Goal: Information Seeking & Learning: Check status

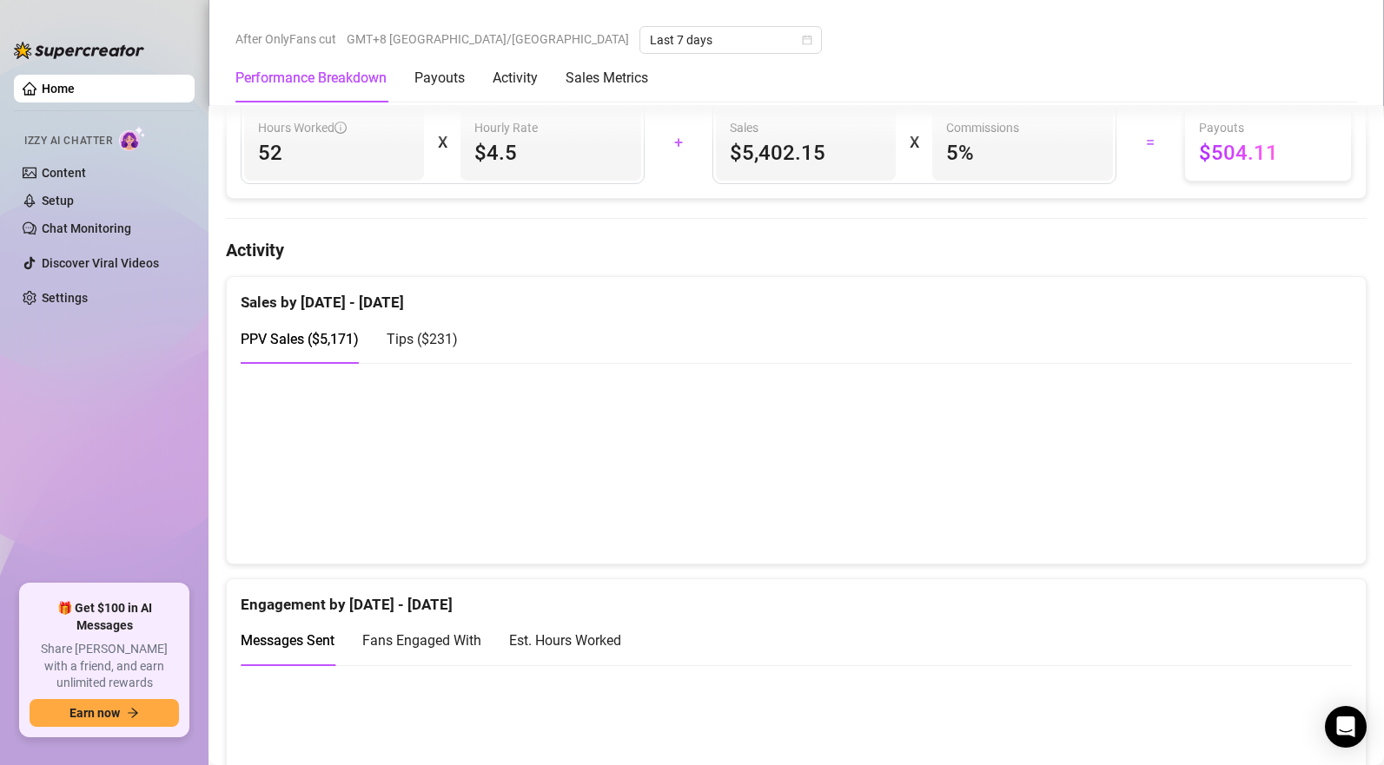
scroll to position [1033, 0]
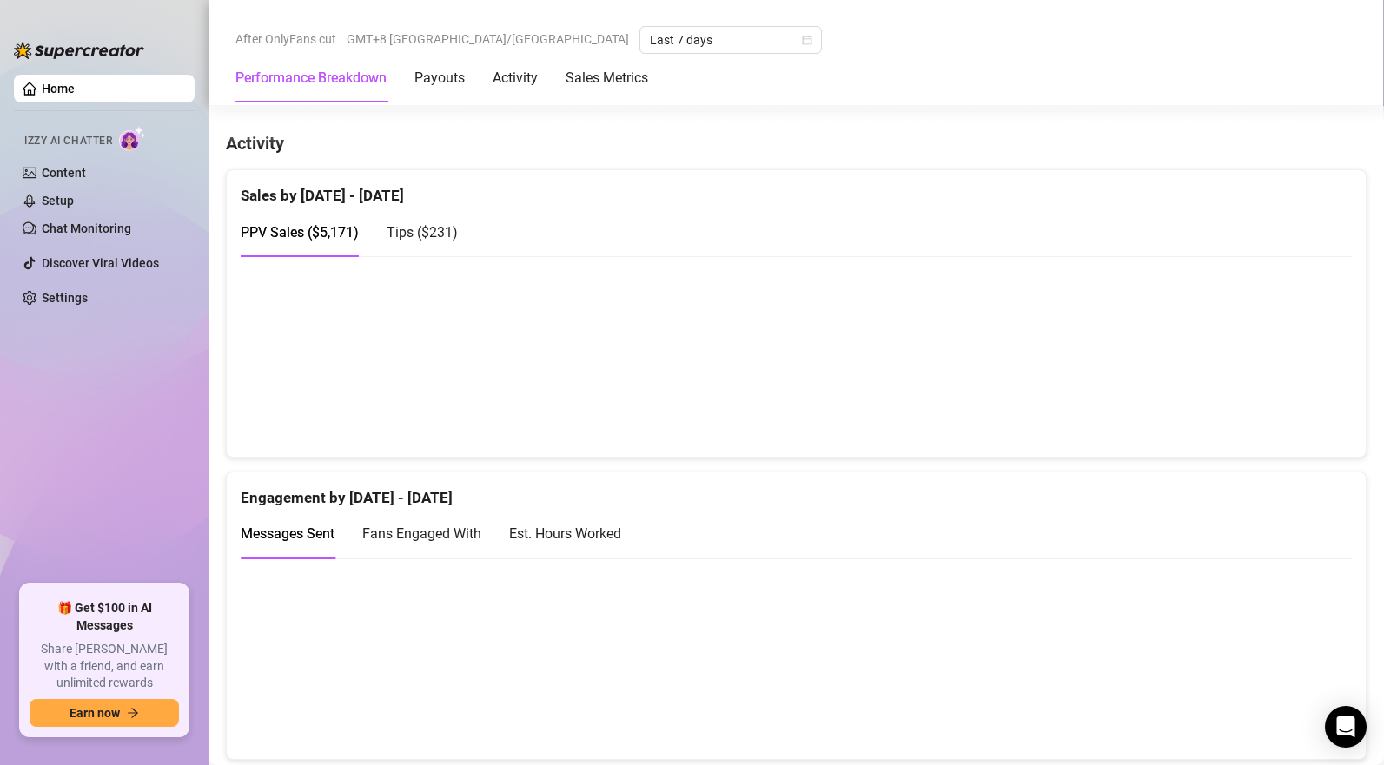
click at [423, 241] on span "Tips ( $231 )" at bounding box center [422, 232] width 71 height 17
click at [311, 234] on span "PPV Sales ( $5,171 )" at bounding box center [300, 232] width 118 height 17
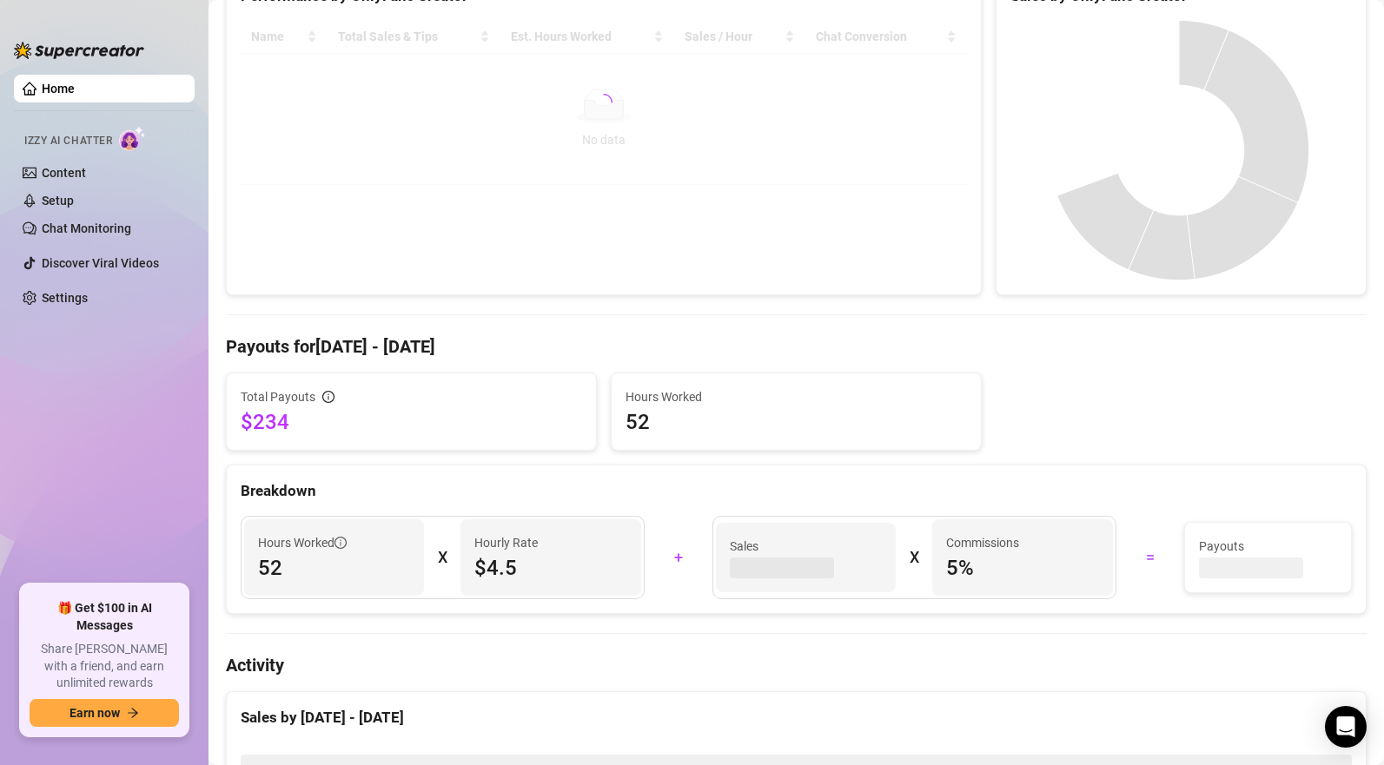
scroll to position [224, 0]
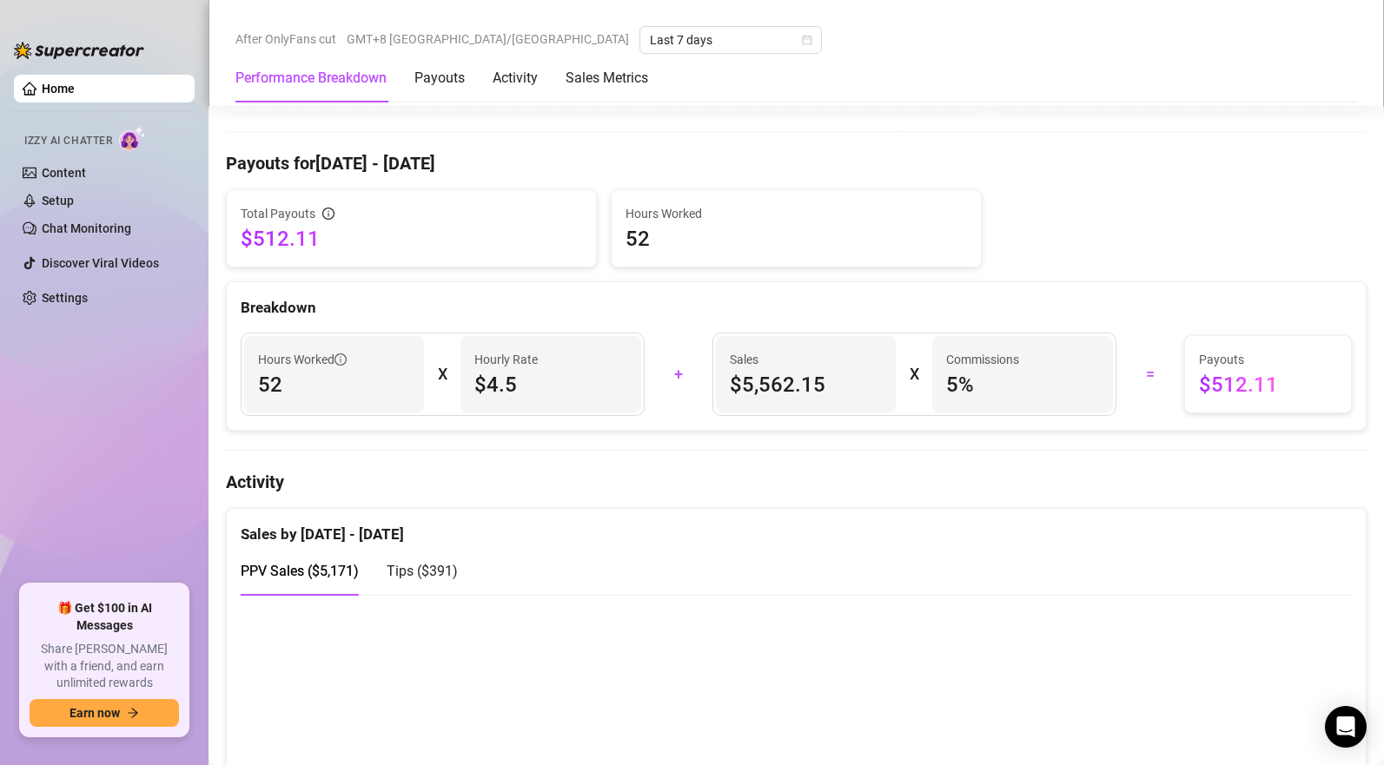
click at [413, 571] on span "Tips ( $391 )" at bounding box center [422, 571] width 71 height 17
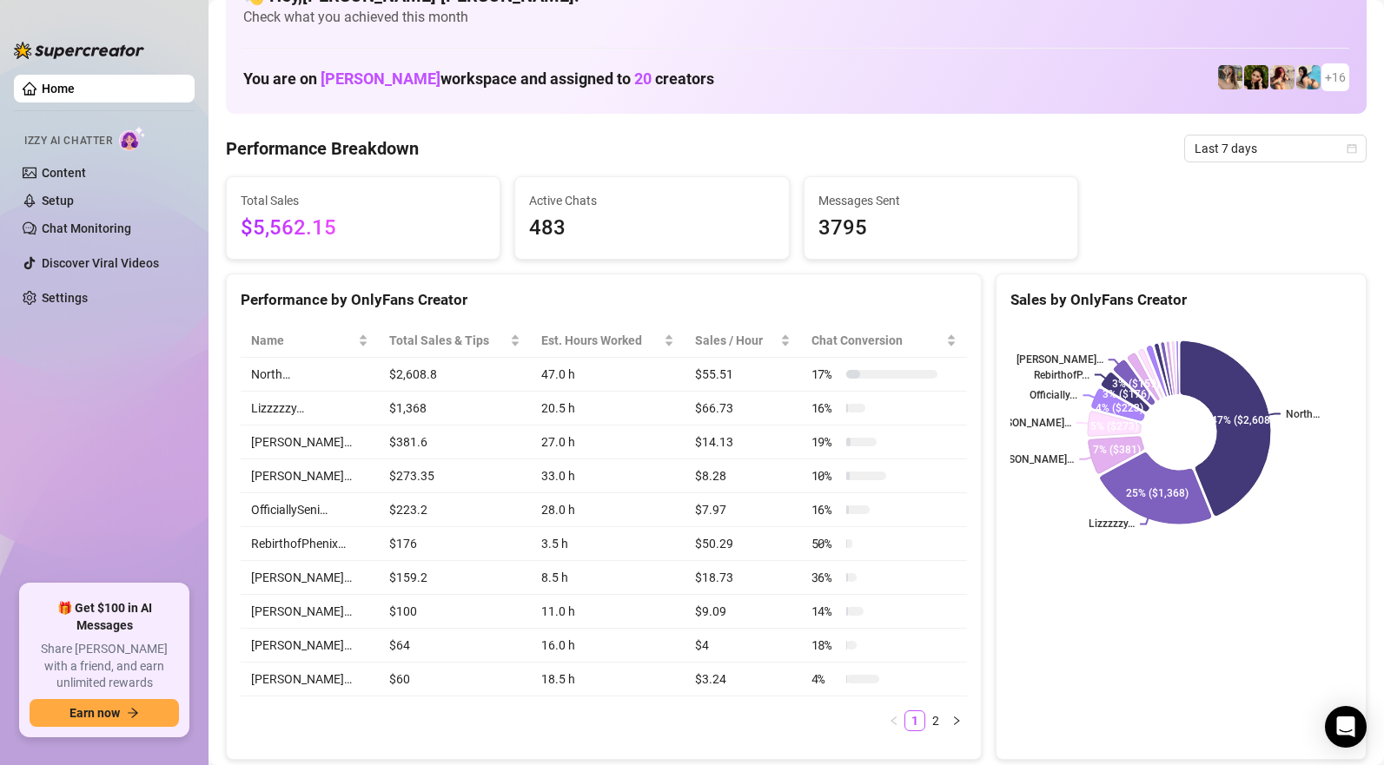
scroll to position [0, 0]
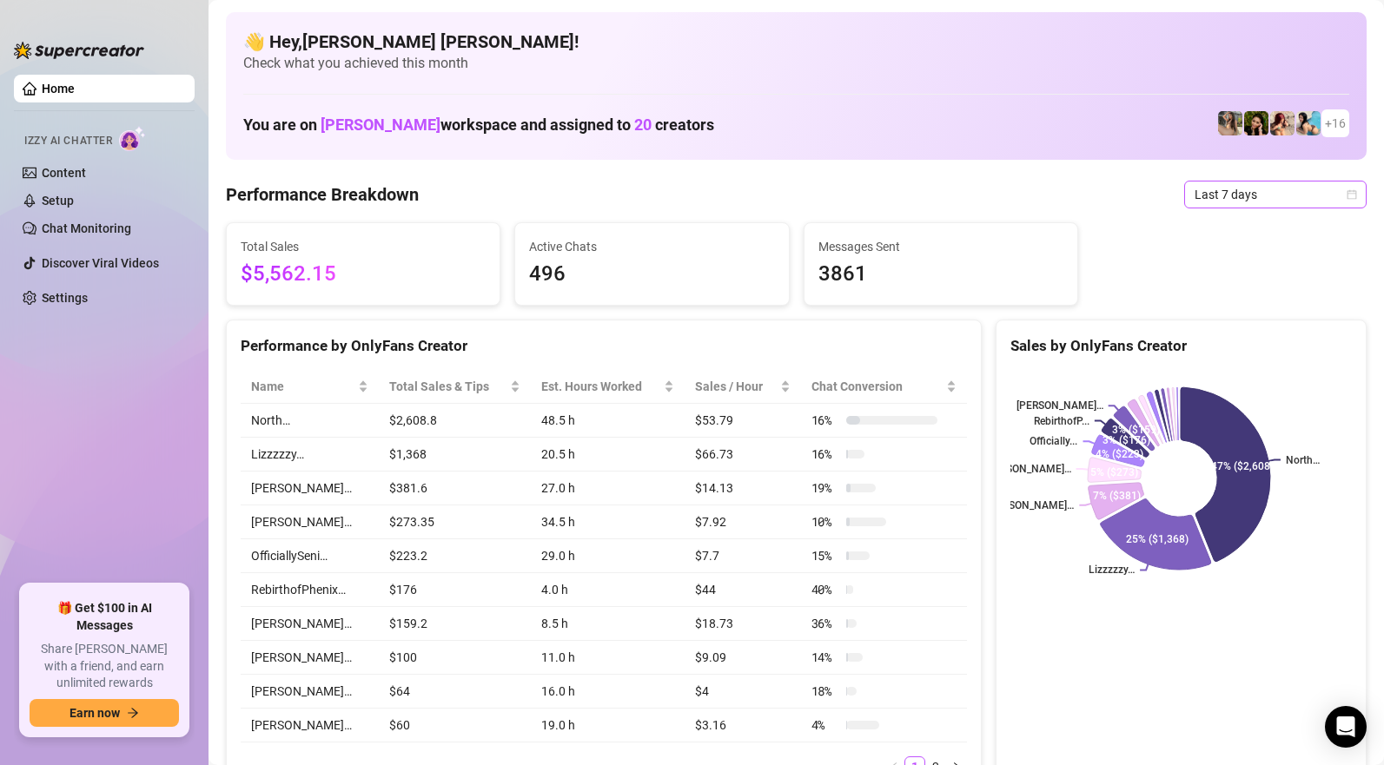
click at [1257, 192] on span "Last 7 days" at bounding box center [1275, 195] width 162 height 26
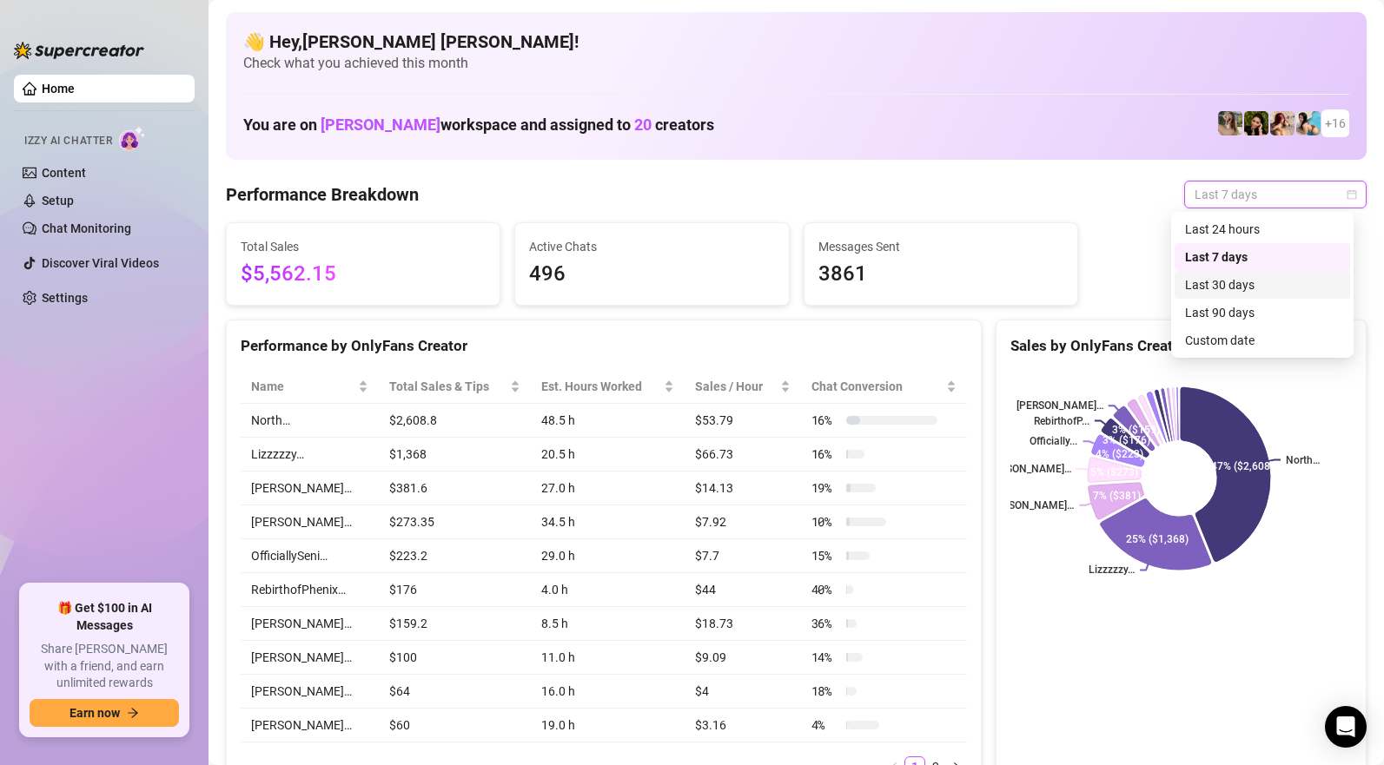
click at [1237, 289] on div "Last 30 days" at bounding box center [1262, 284] width 155 height 19
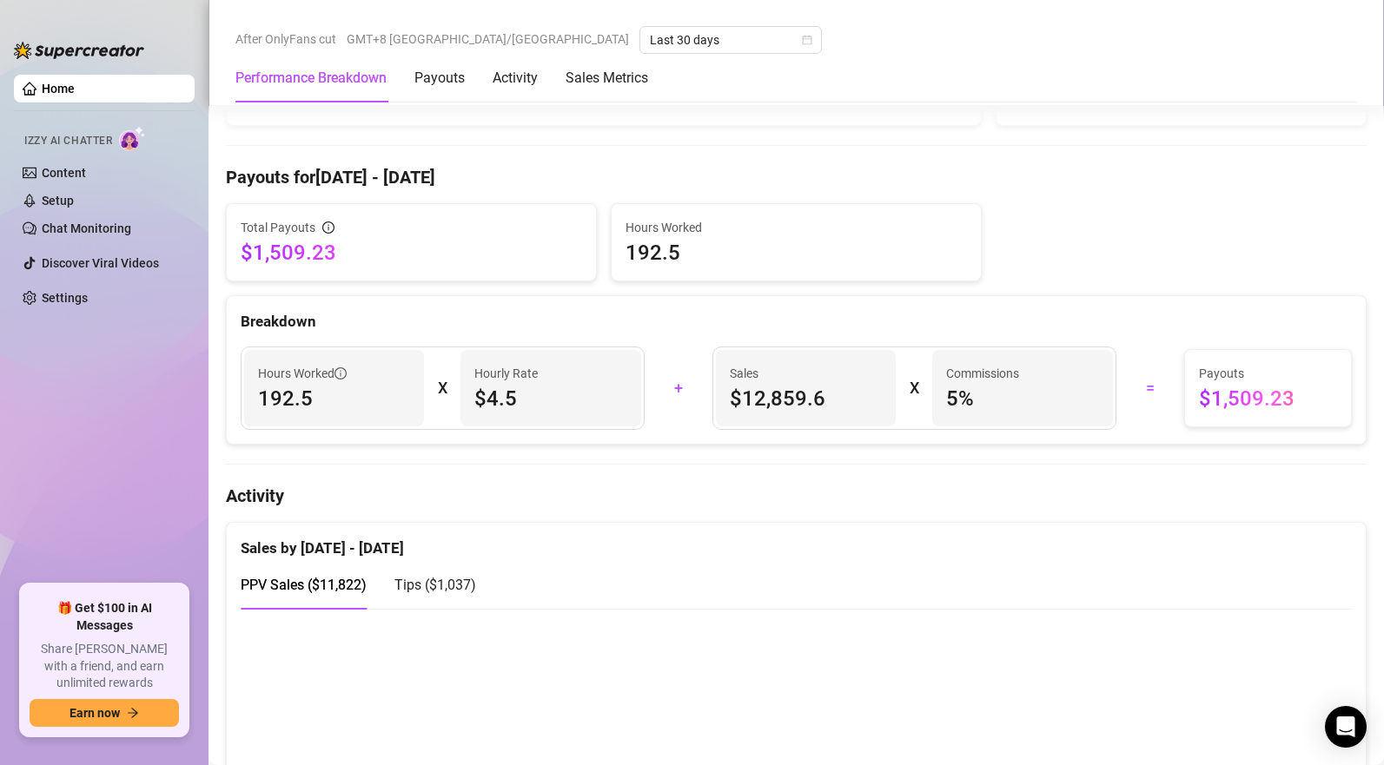
scroll to position [753, 0]
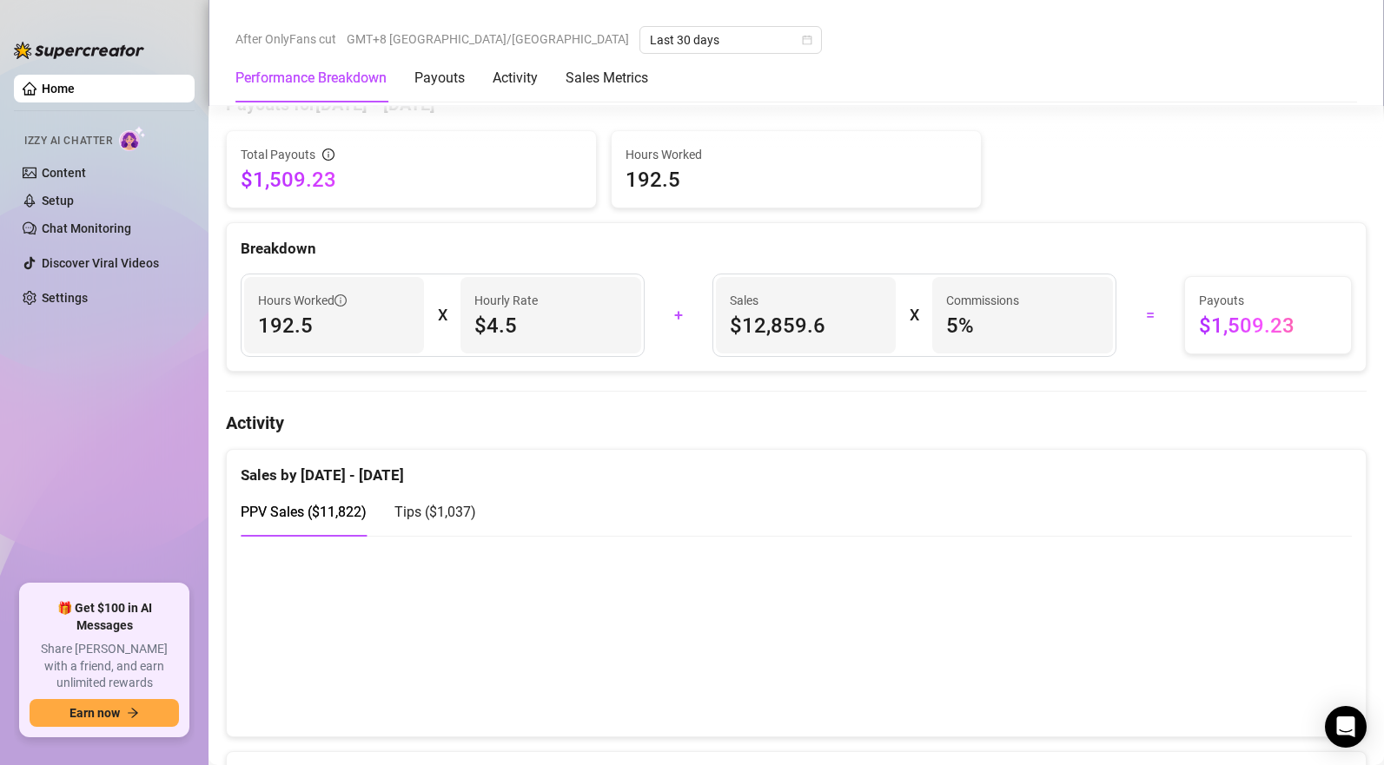
click at [440, 517] on span "Tips ( $1,037 )" at bounding box center [435, 512] width 82 height 17
click at [350, 515] on span "PPV Sales ( $11,822 )" at bounding box center [304, 512] width 126 height 17
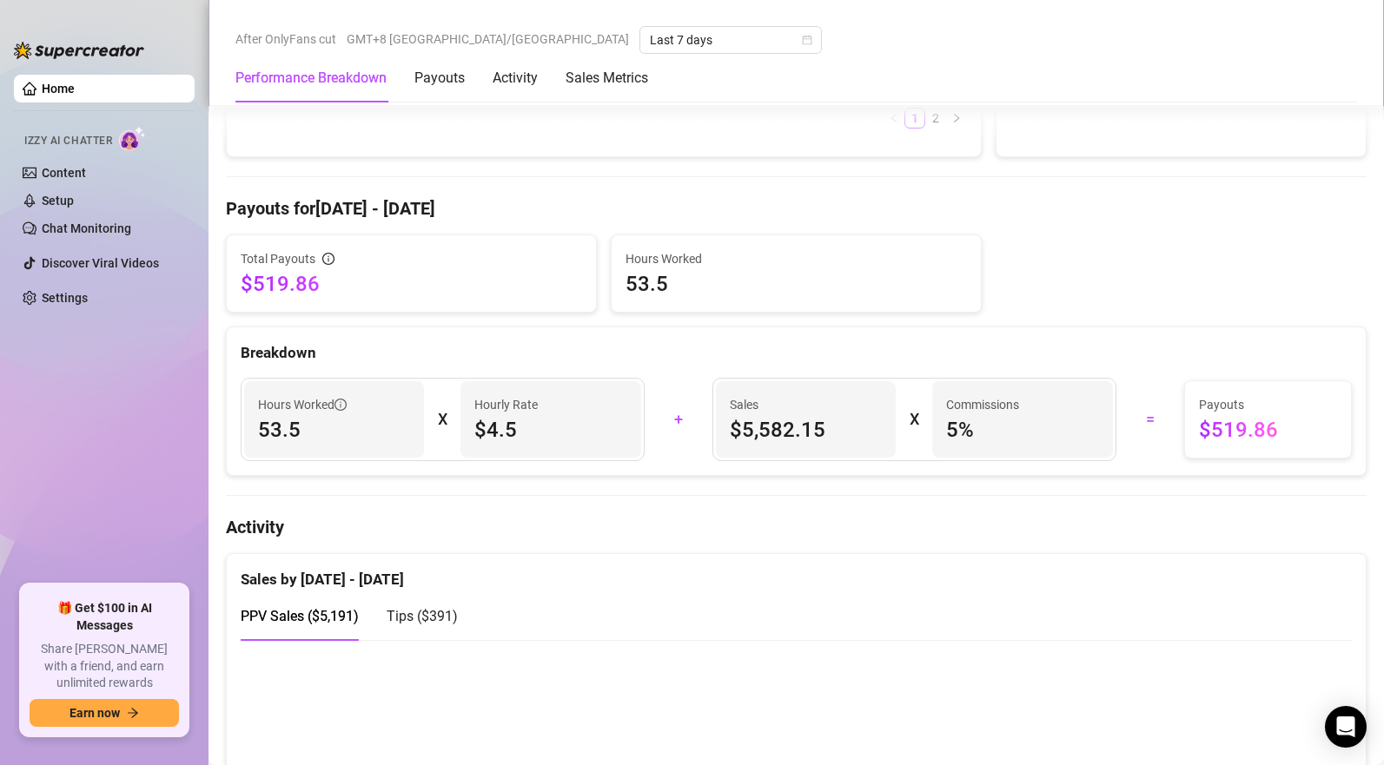
scroll to position [730, 0]
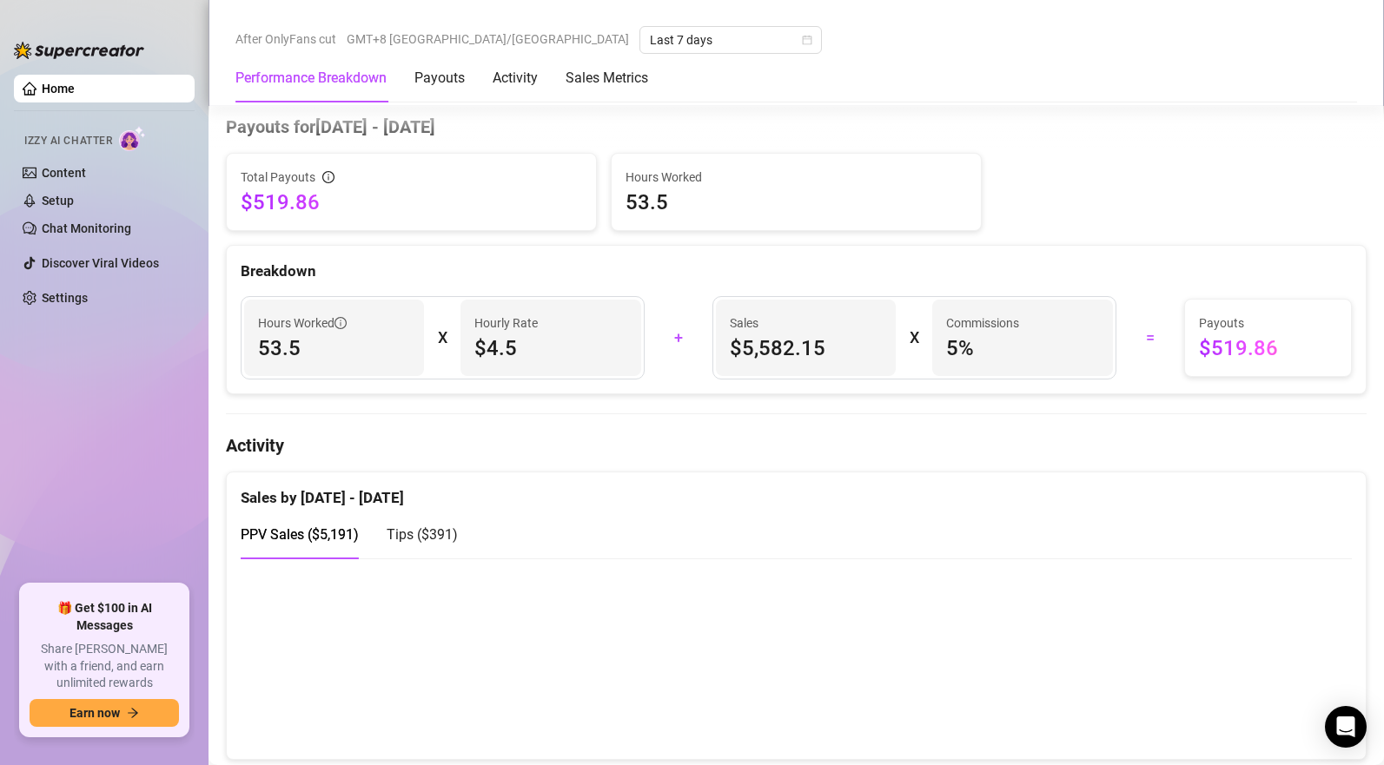
click at [425, 539] on span "Tips ( $391 )" at bounding box center [422, 534] width 71 height 17
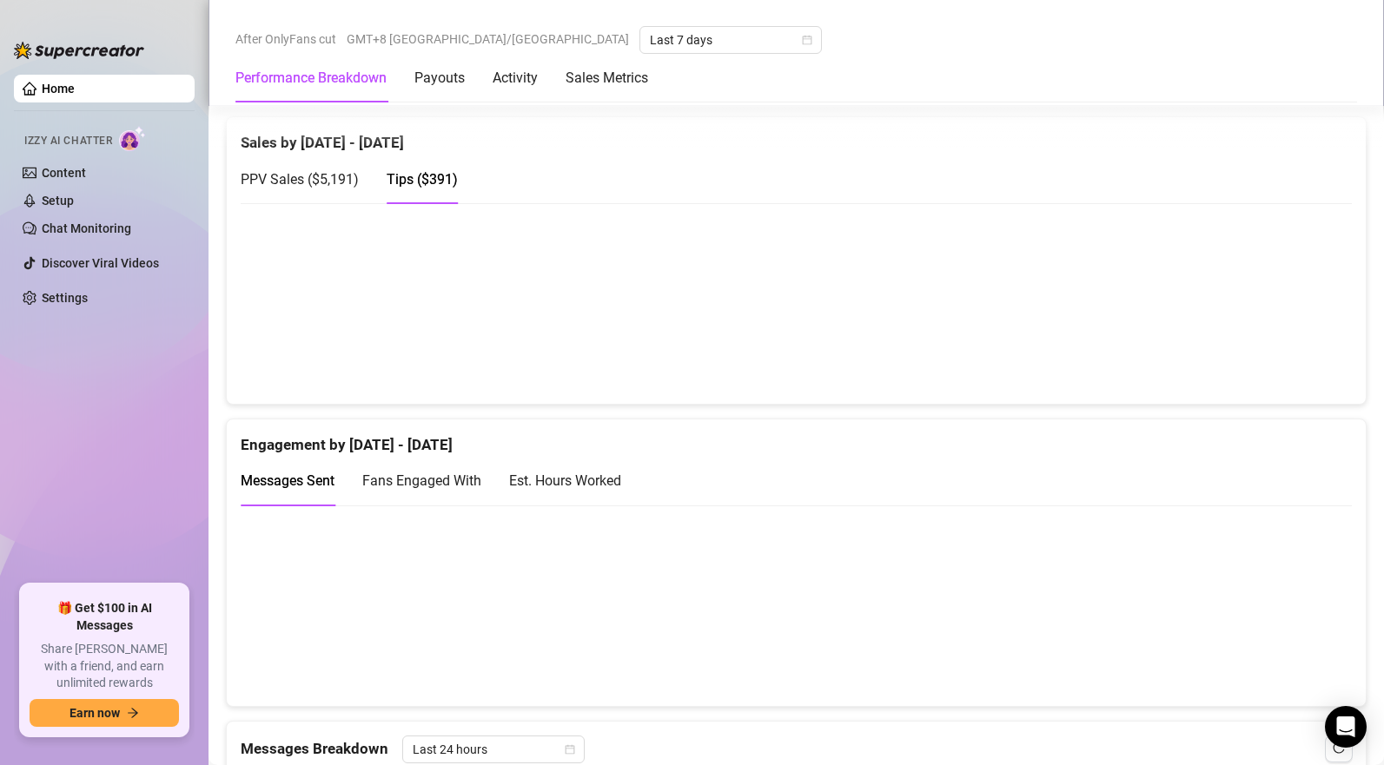
scroll to position [1070, 0]
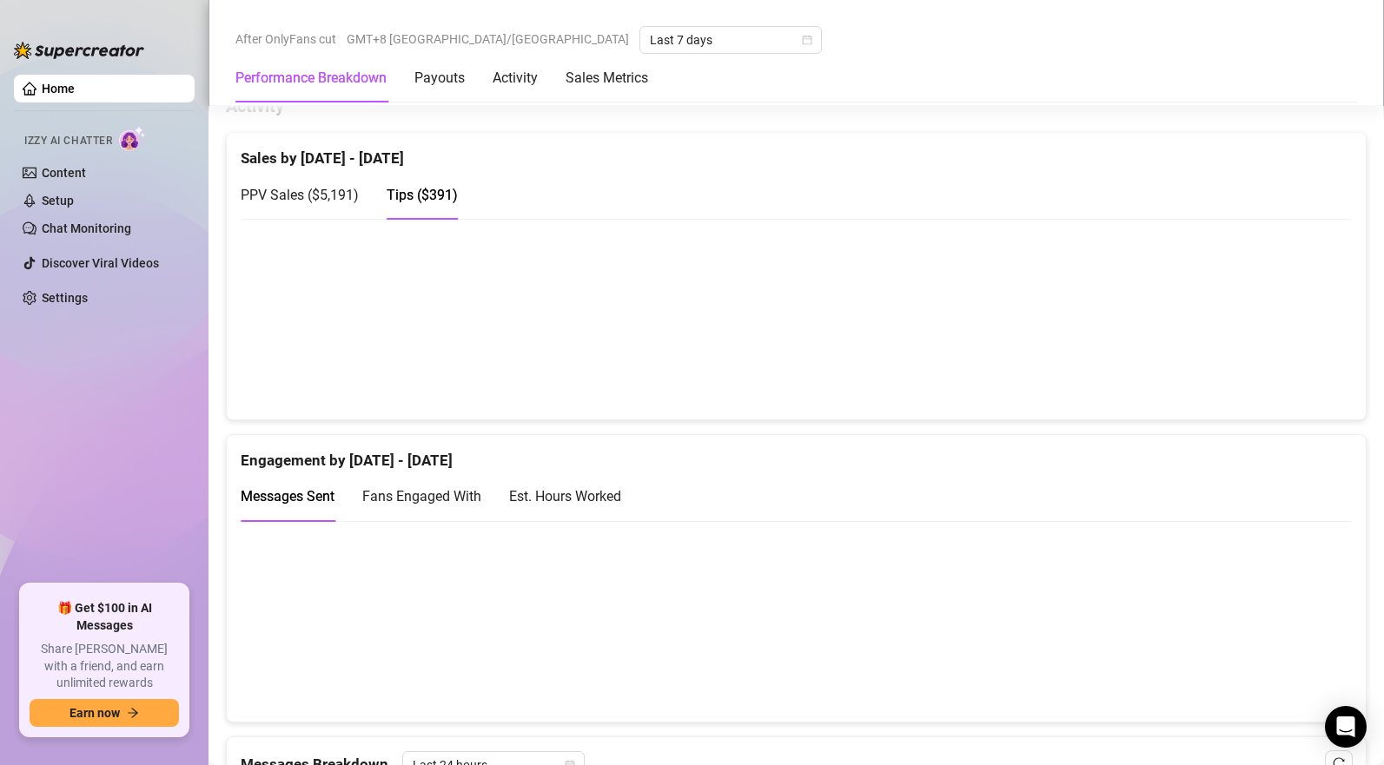
click at [315, 203] on span "PPV Sales ( $5,191 )" at bounding box center [300, 195] width 118 height 17
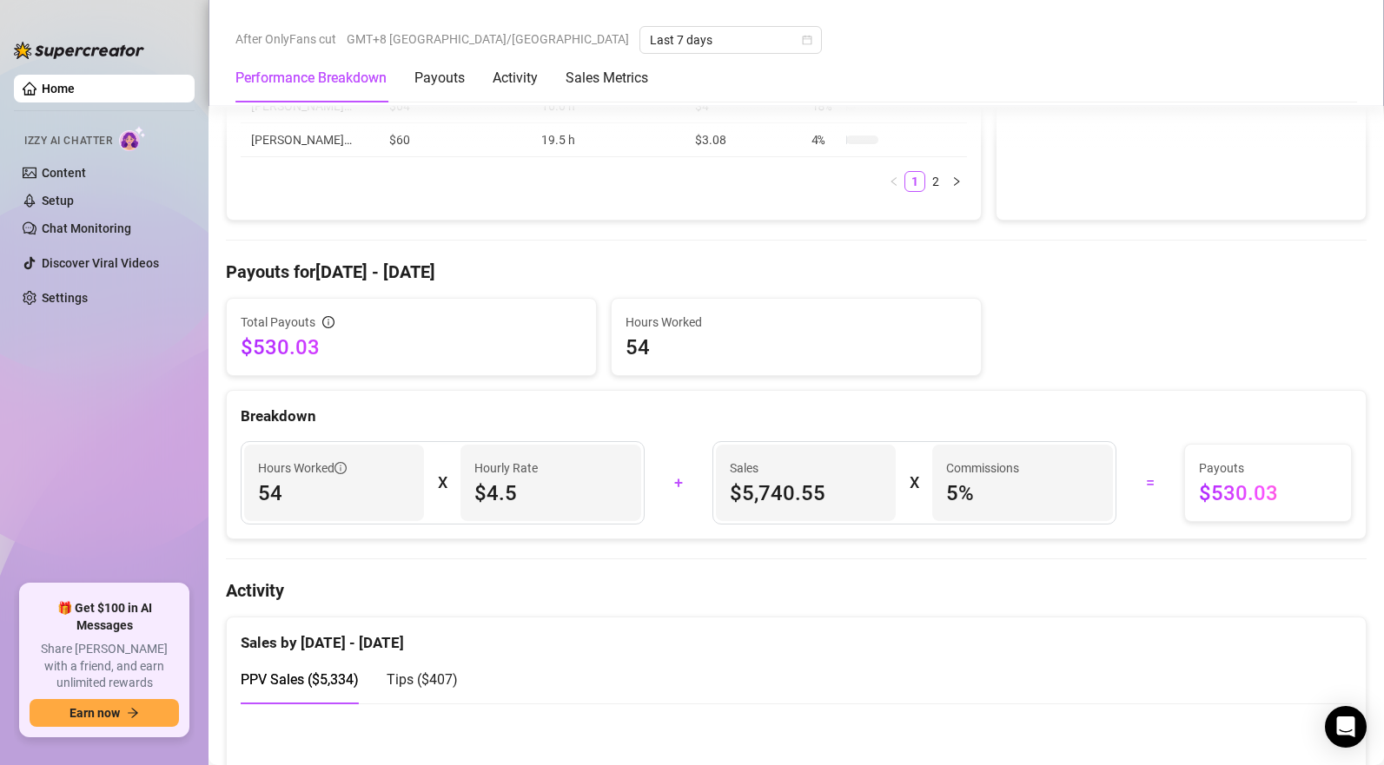
scroll to position [839, 0]
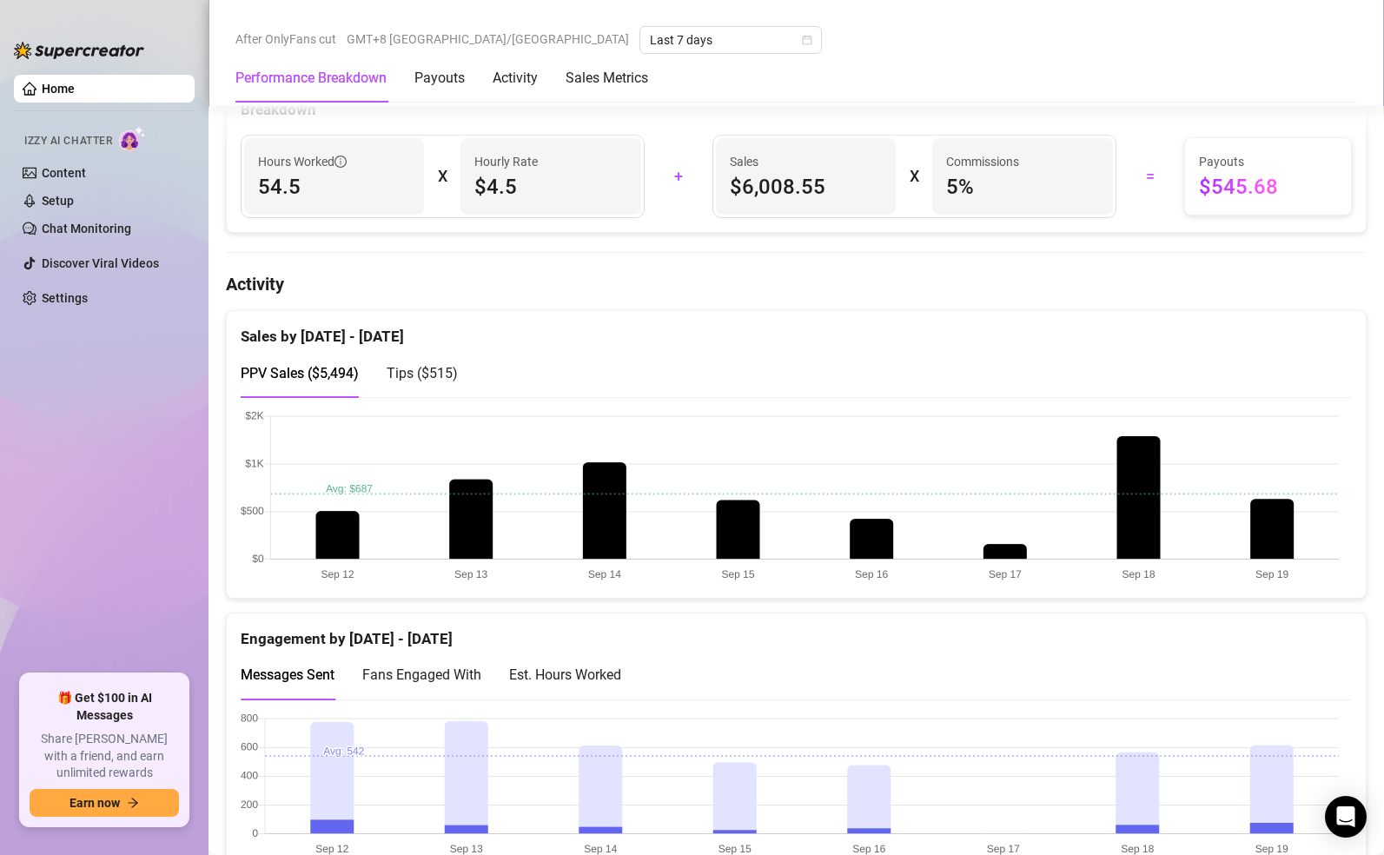
scroll to position [976, 0]
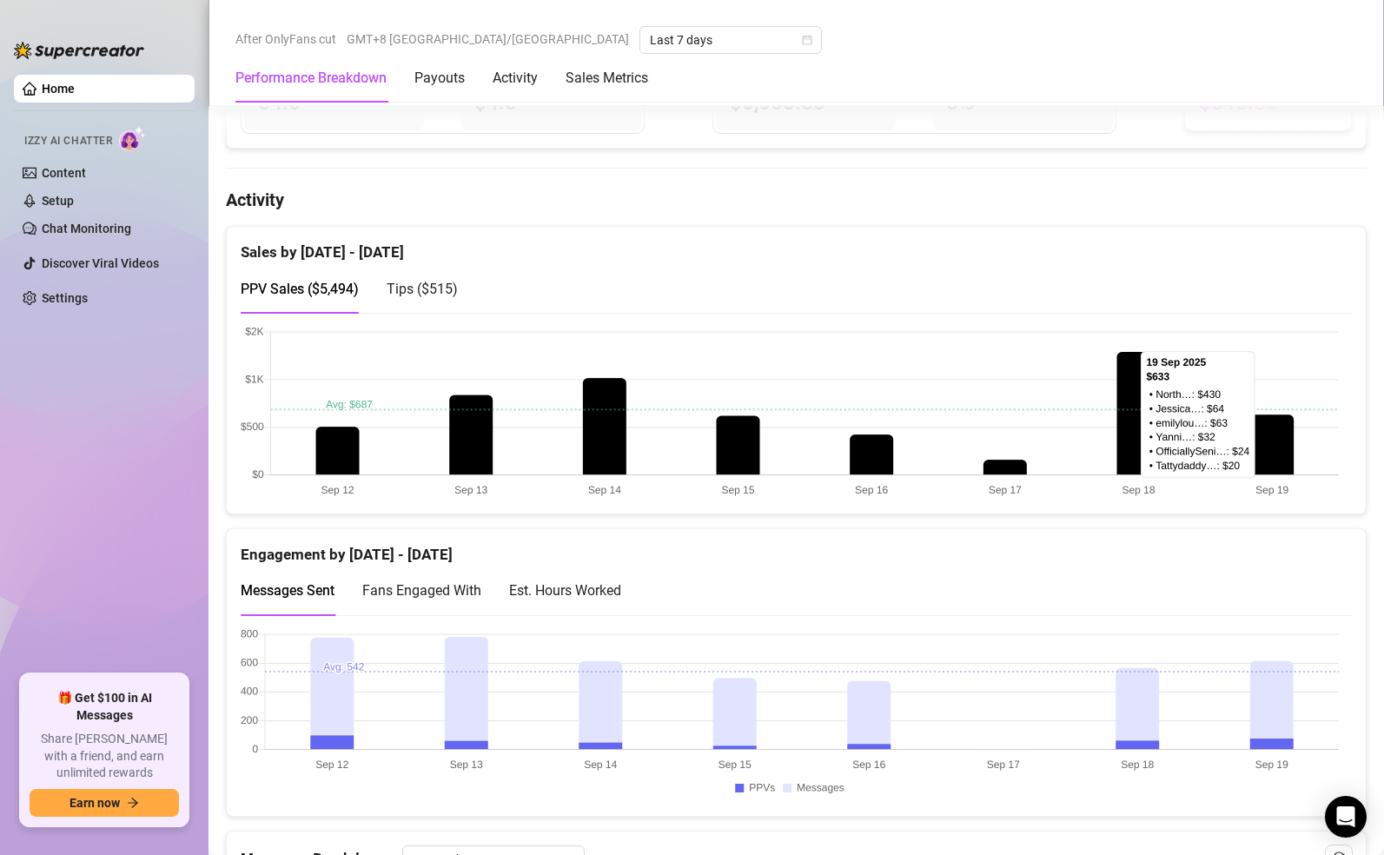
click at [430, 297] on span "Tips ( $515 )" at bounding box center [422, 289] width 71 height 17
click at [309, 291] on span "PPV Sales ( $5,494 )" at bounding box center [300, 289] width 118 height 17
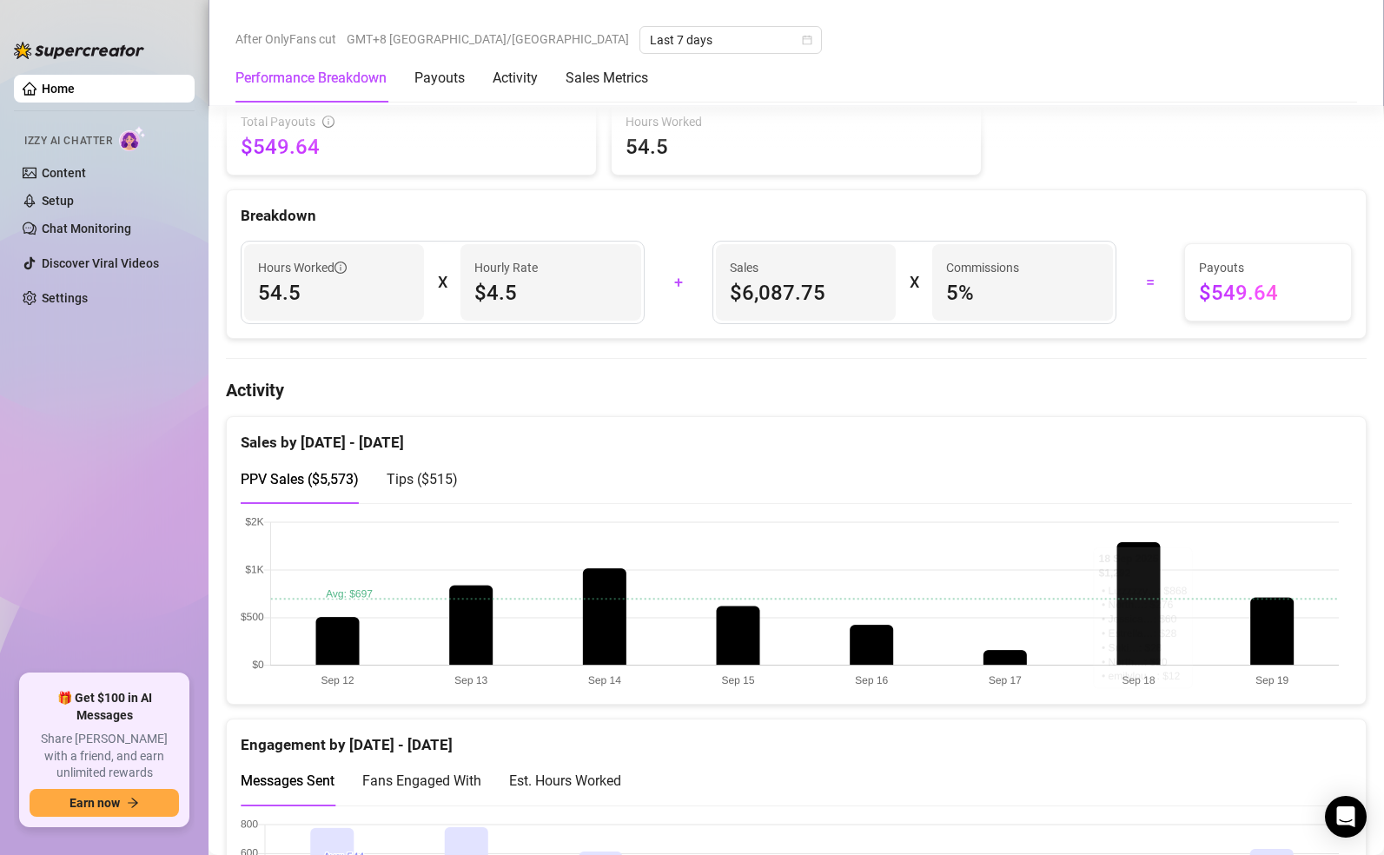
scroll to position [786, 0]
click at [420, 483] on span "Tips ( $515 )" at bounding box center [422, 479] width 71 height 17
click at [302, 482] on span "PPV Sales ( $5,573 )" at bounding box center [300, 479] width 118 height 17
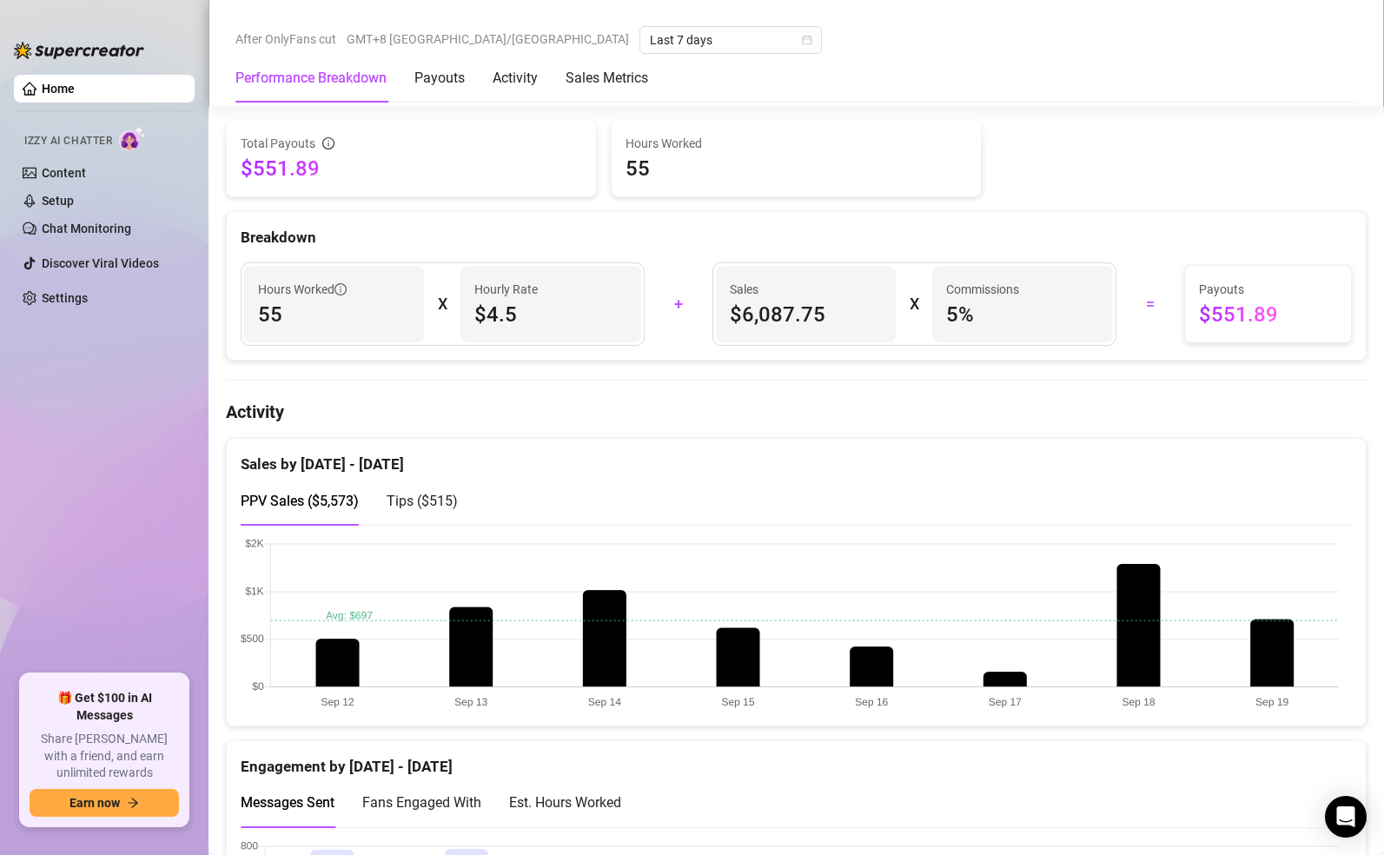
scroll to position [768, 0]
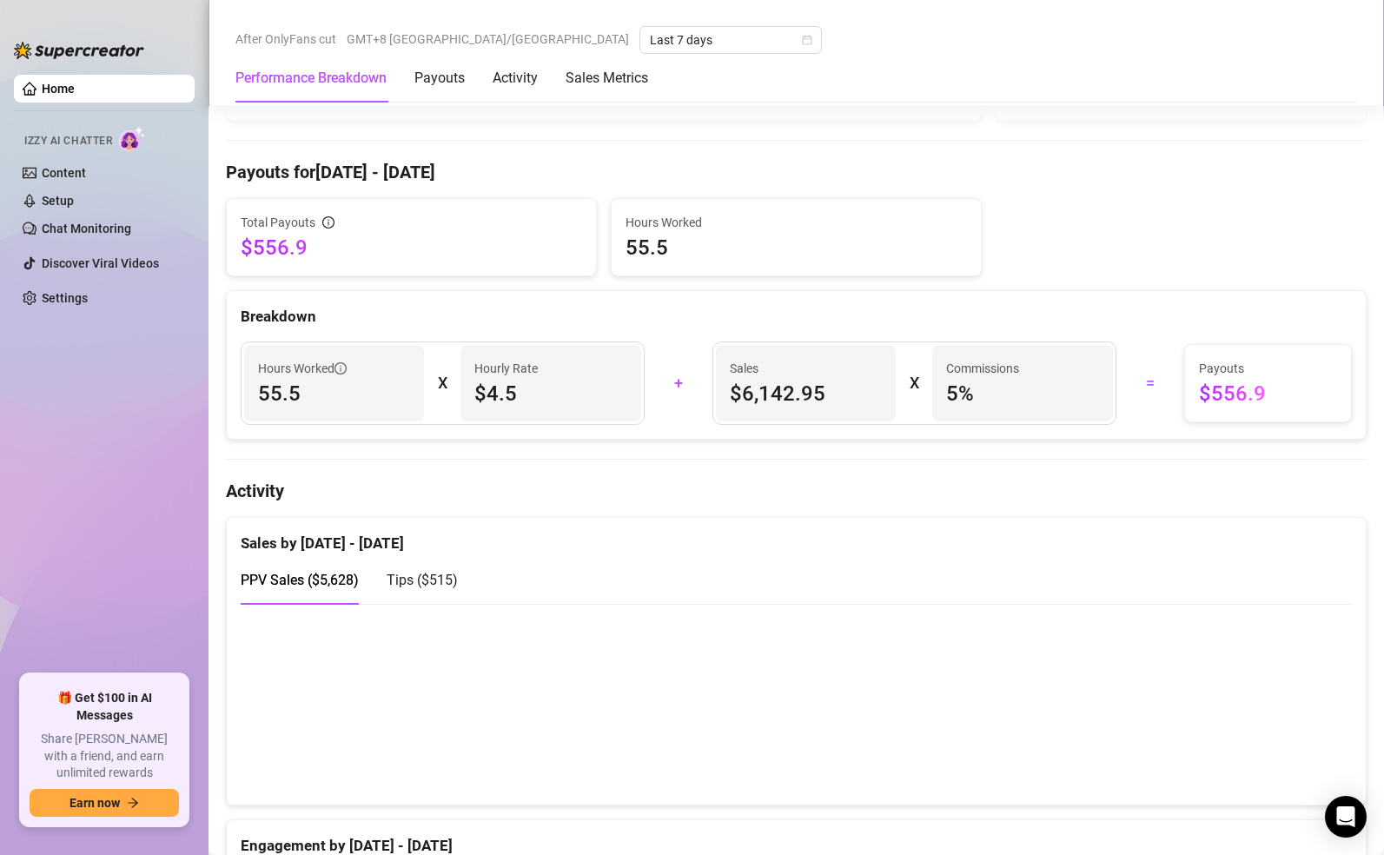
scroll to position [686, 0]
